Goal: Subscribe to service/newsletter

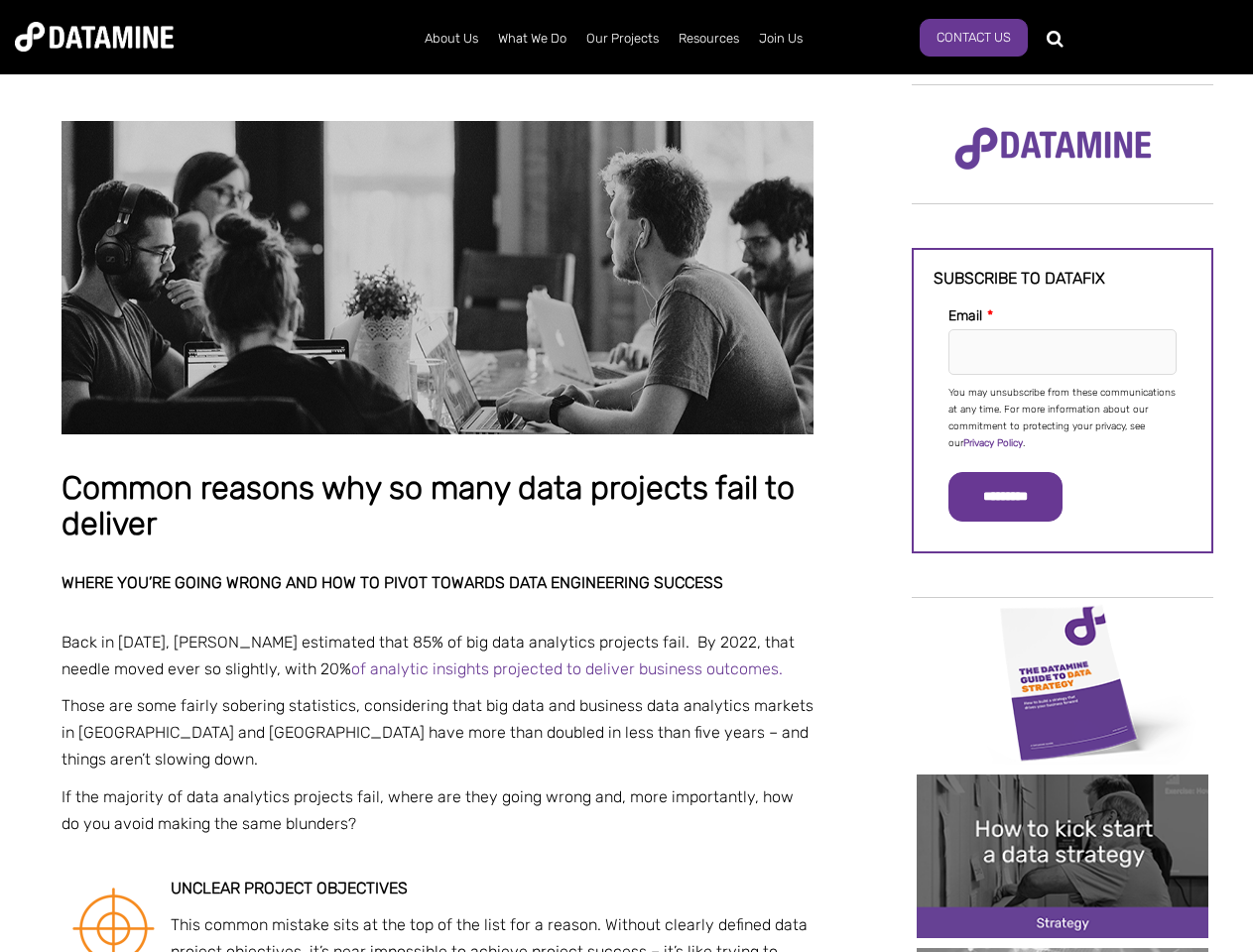
click at [1062, 417] on p "You may unsubscribe from these communications at any time. For more information…" at bounding box center [1062, 418] width 228 height 67
click at [1017, 497] on input "*********" at bounding box center [1005, 497] width 114 height 50
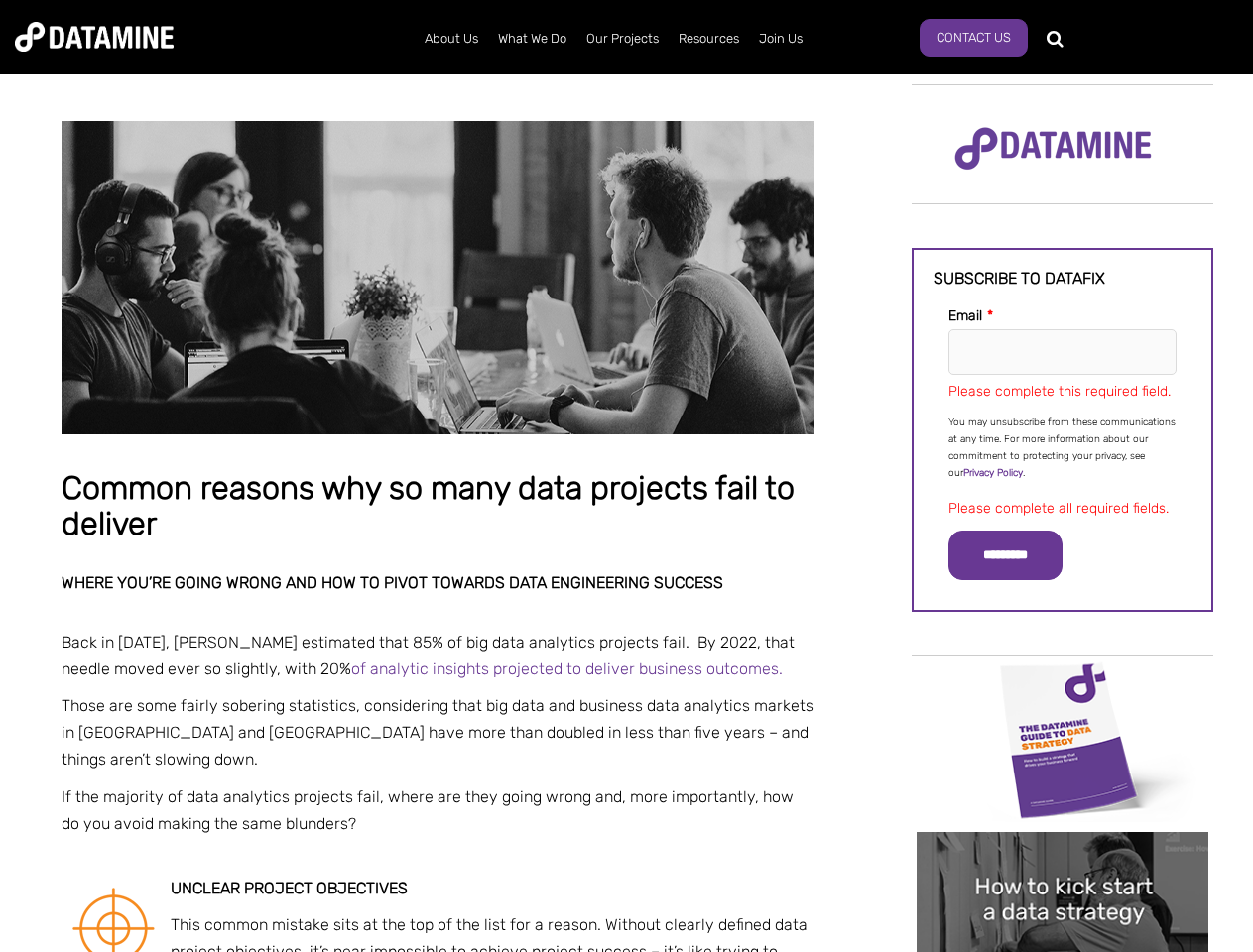
click at [1062, 681] on img "Image grid with {{ image_count }} images." at bounding box center [1063, 741] width 292 height 164
click at [1062, 681] on div "✕" at bounding box center [626, 476] width 1253 height 952
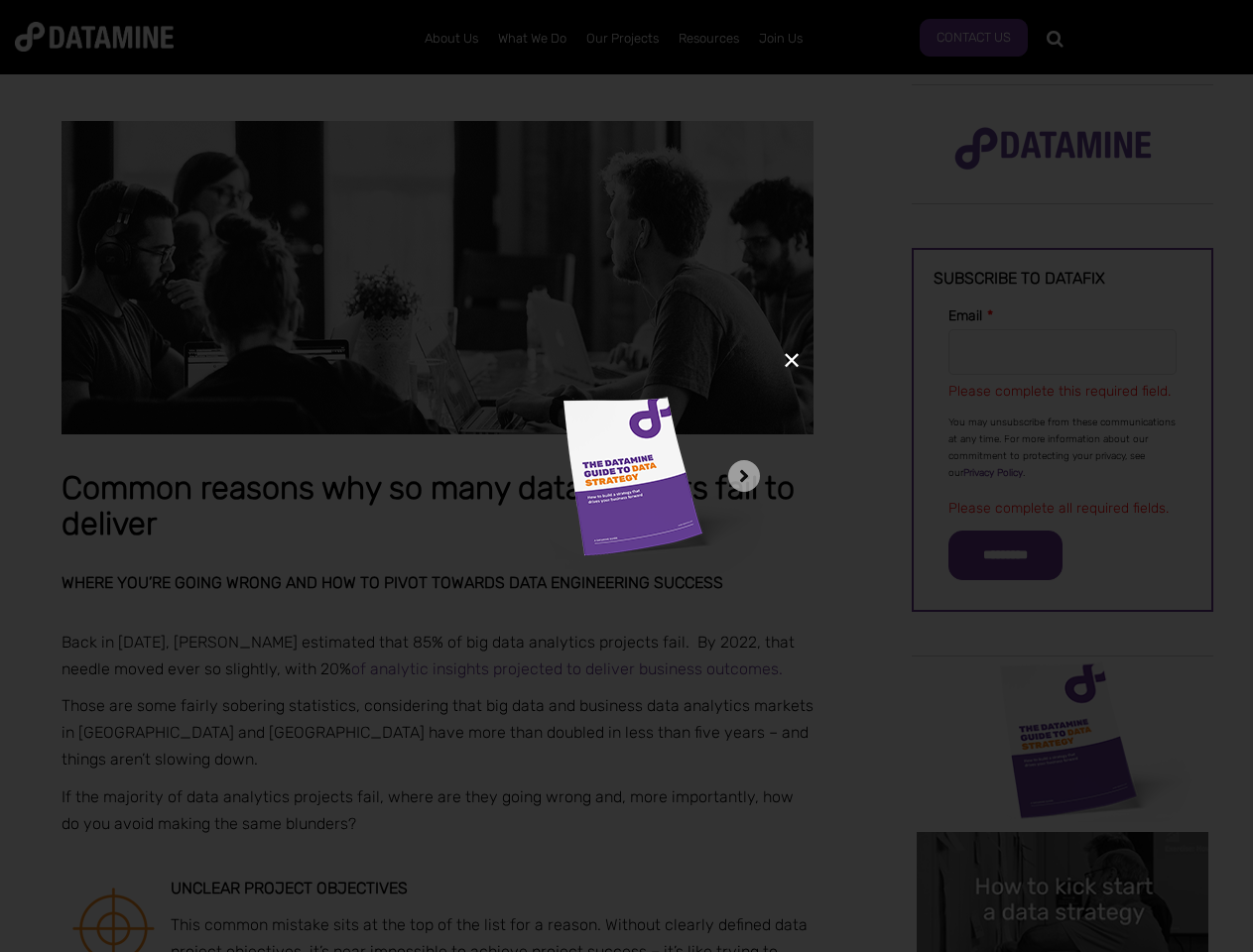
click at [1062, 856] on div "✕" at bounding box center [626, 476] width 1253 height 952
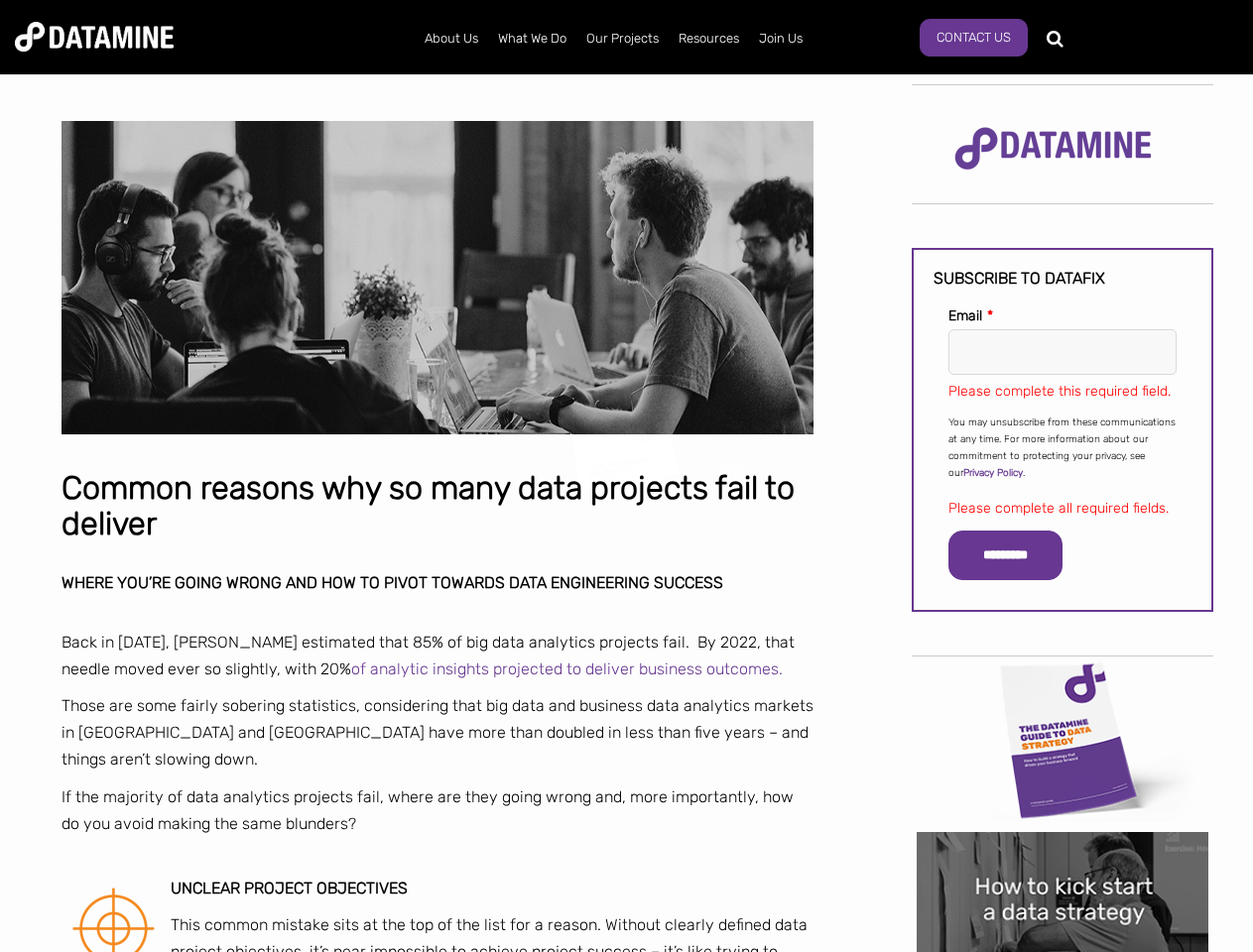
click at [1062, 856] on img "Image grid with {{ image_count }} images." at bounding box center [1063, 914] width 292 height 164
click at [1062, 950] on div "✕" at bounding box center [626, 476] width 1253 height 952
